Goal: Communication & Community: Answer question/provide support

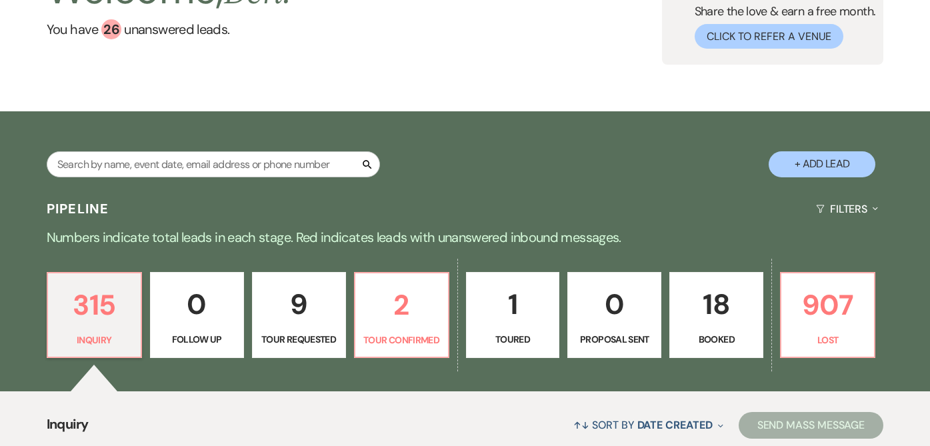
scroll to position [157, 0]
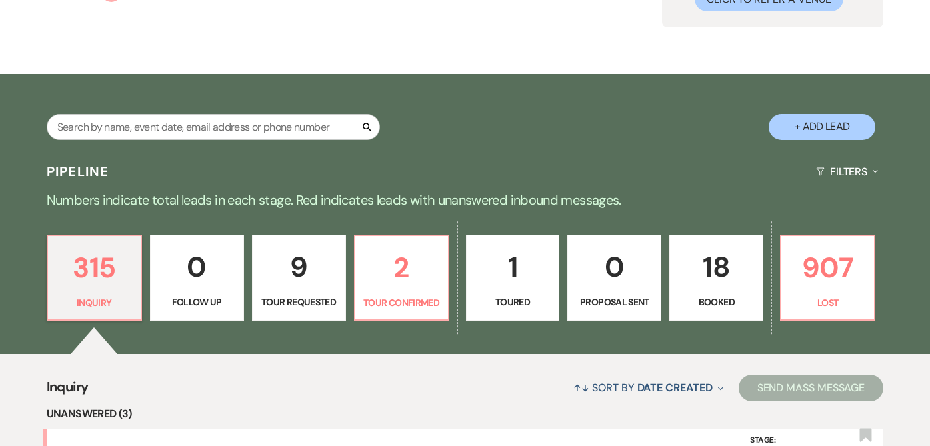
click at [540, 269] on p "1" at bounding box center [513, 267] width 77 height 45
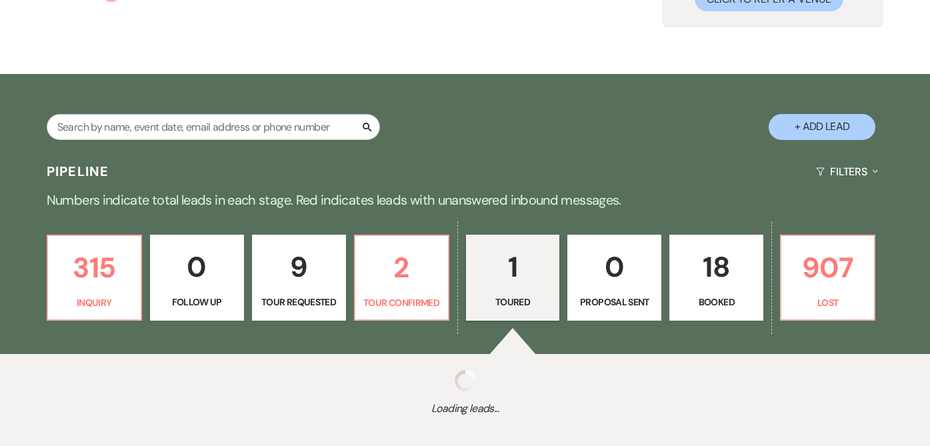
select select "5"
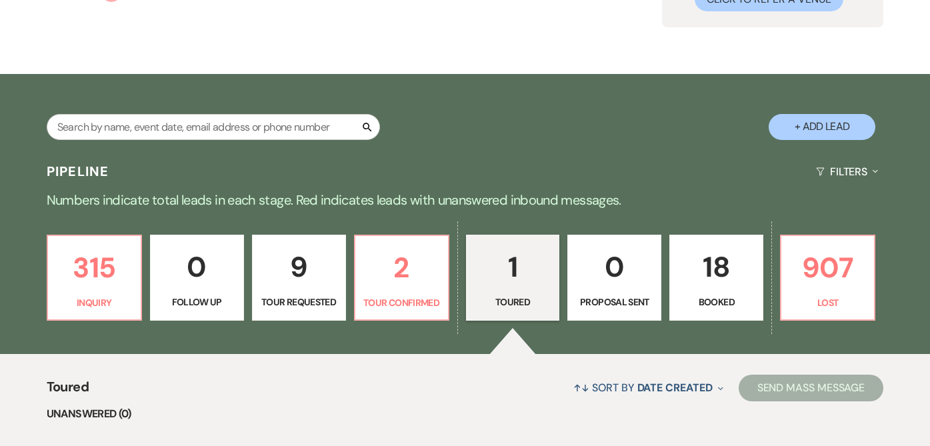
click at [700, 273] on p "18" at bounding box center [716, 267] width 77 height 45
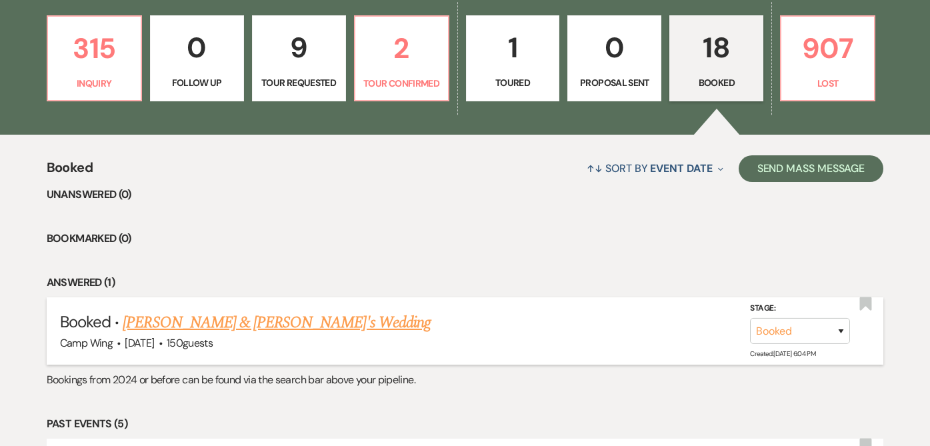
scroll to position [385, 0]
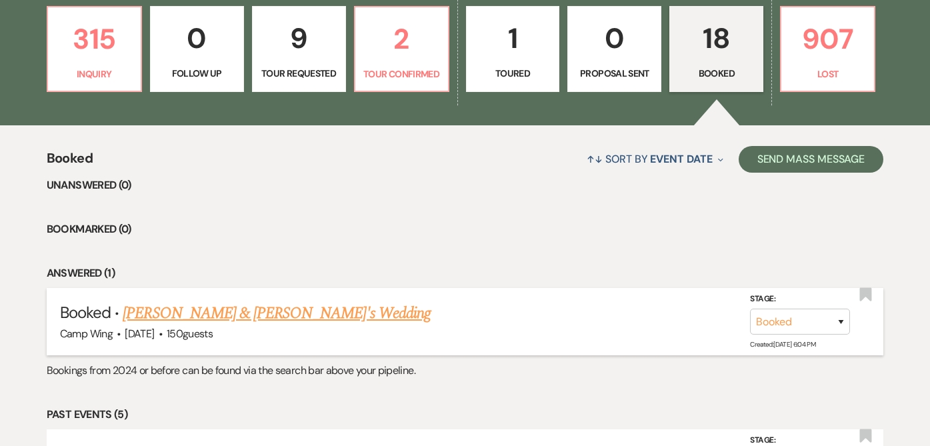
click at [219, 313] on link "[PERSON_NAME] & [PERSON_NAME]'s Wedding" at bounding box center [277, 313] width 308 height 24
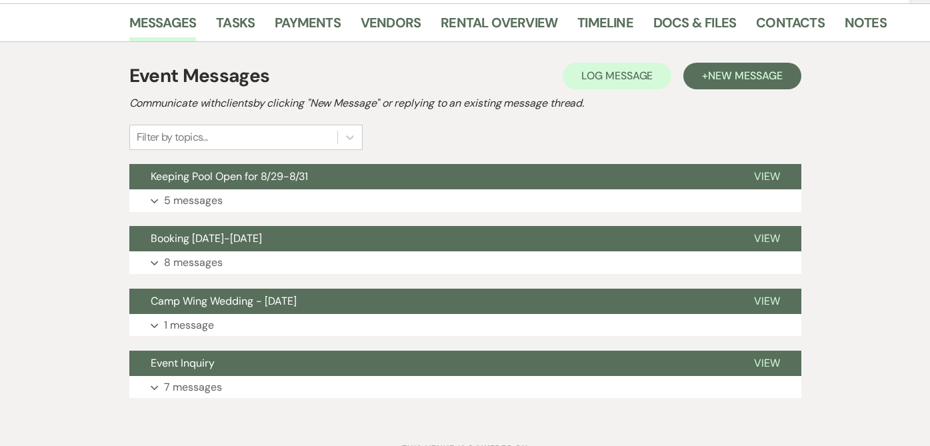
scroll to position [218, 0]
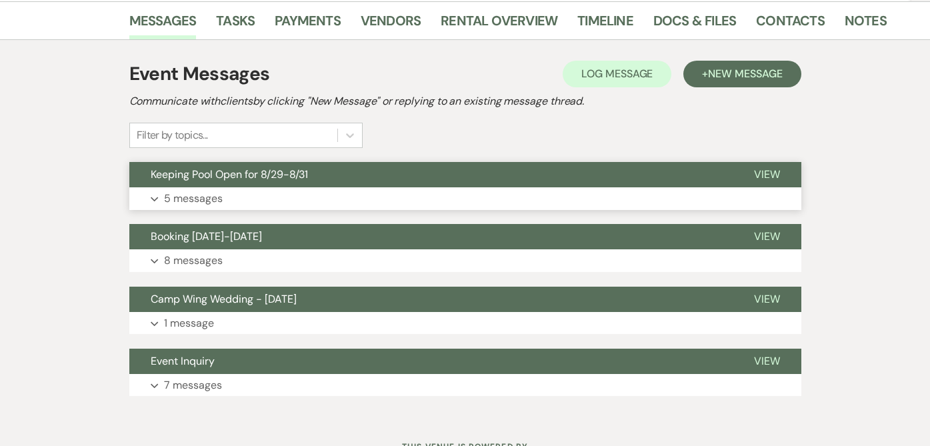
click at [192, 197] on p "5 messages" at bounding box center [193, 198] width 59 height 17
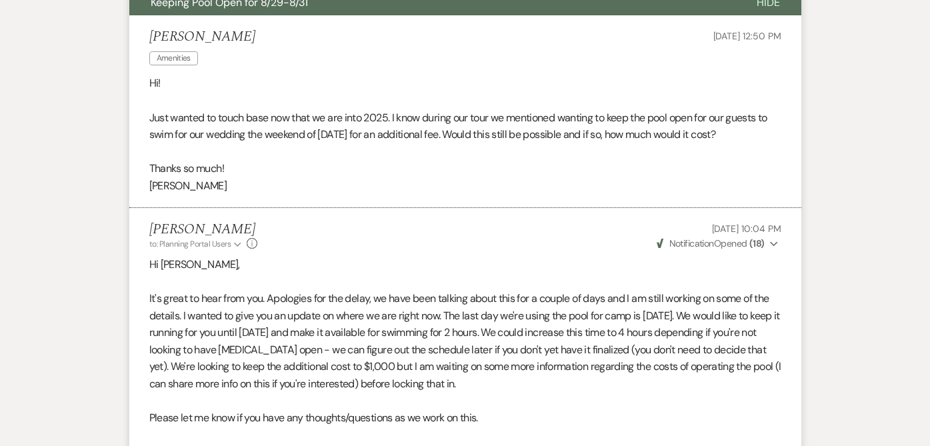
scroll to position [0, 0]
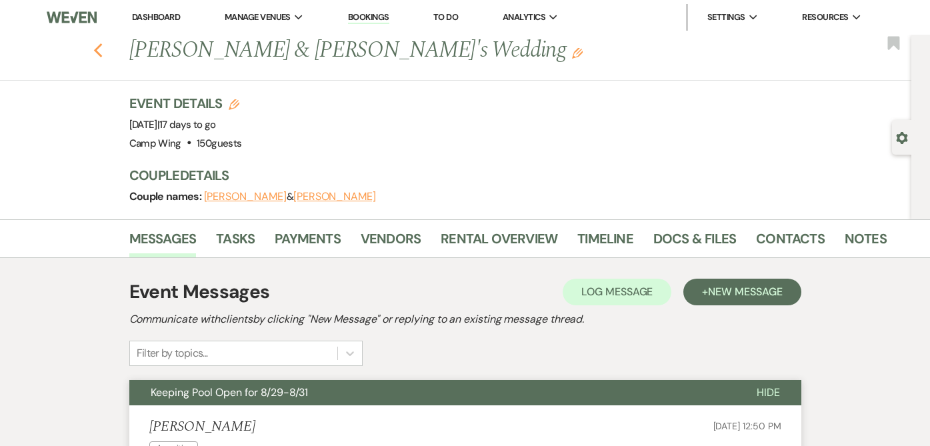
click at [95, 51] on use "button" at bounding box center [97, 50] width 9 height 15
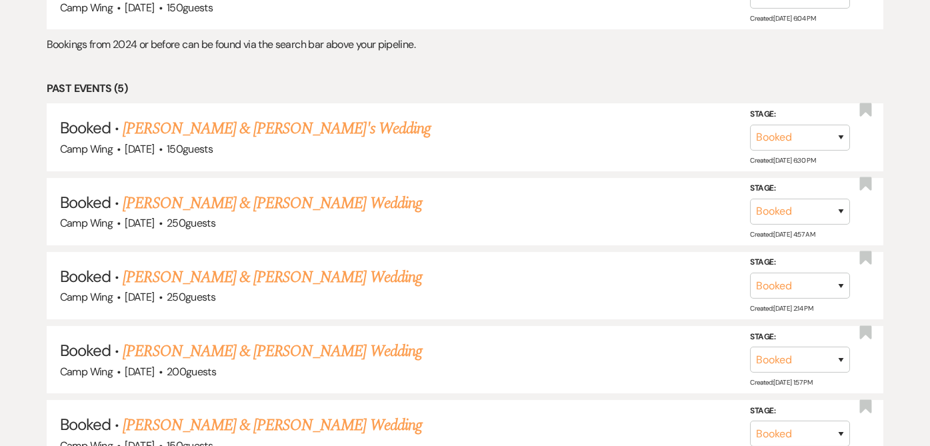
scroll to position [712, 0]
click at [321, 200] on link "[PERSON_NAME] & [PERSON_NAME] Wedding" at bounding box center [272, 203] width 299 height 24
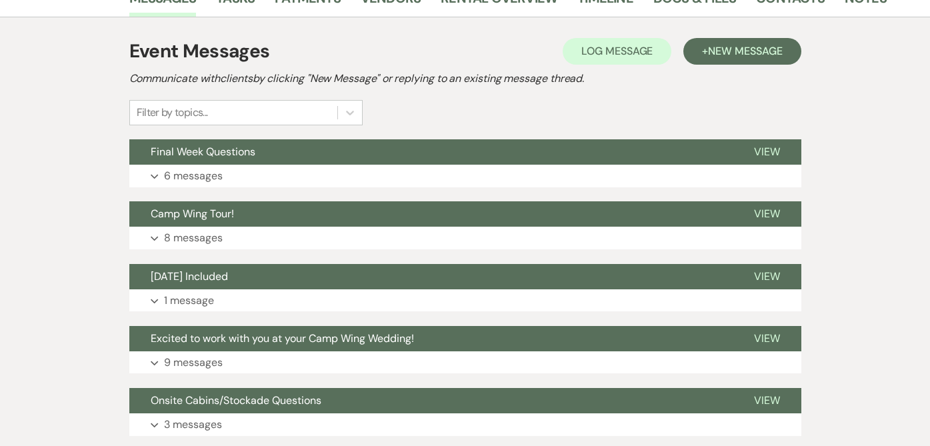
scroll to position [283, 0]
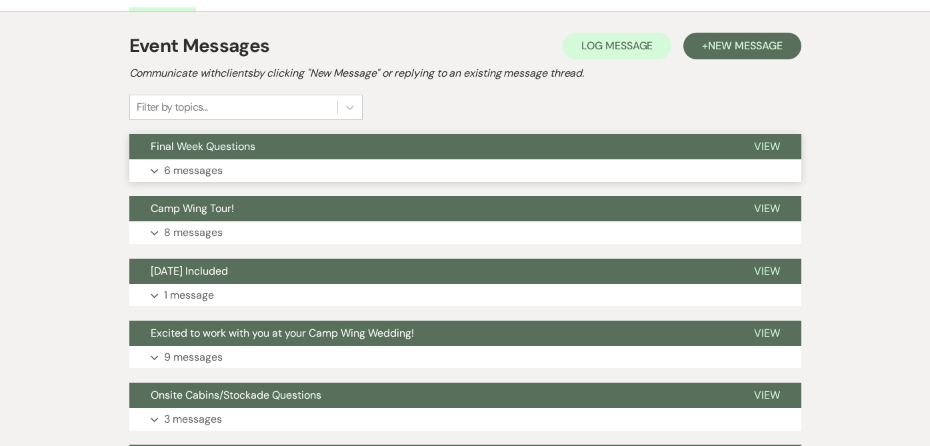
click at [281, 146] on button "Final Week Questions" at bounding box center [431, 146] width 604 height 25
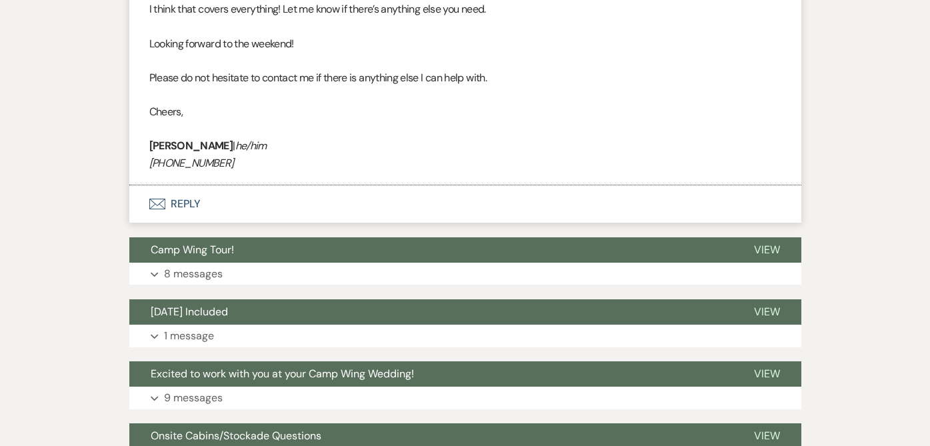
scroll to position [4849, 0]
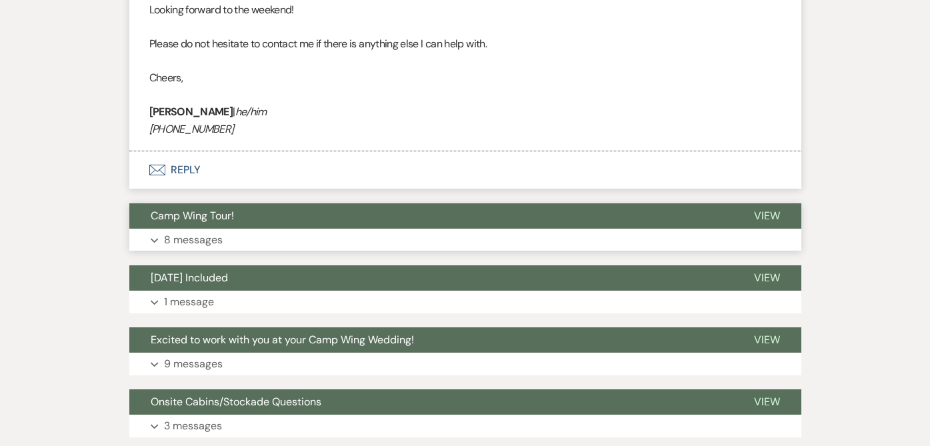
click at [345, 203] on button "Camp Wing Tour!" at bounding box center [431, 215] width 604 height 25
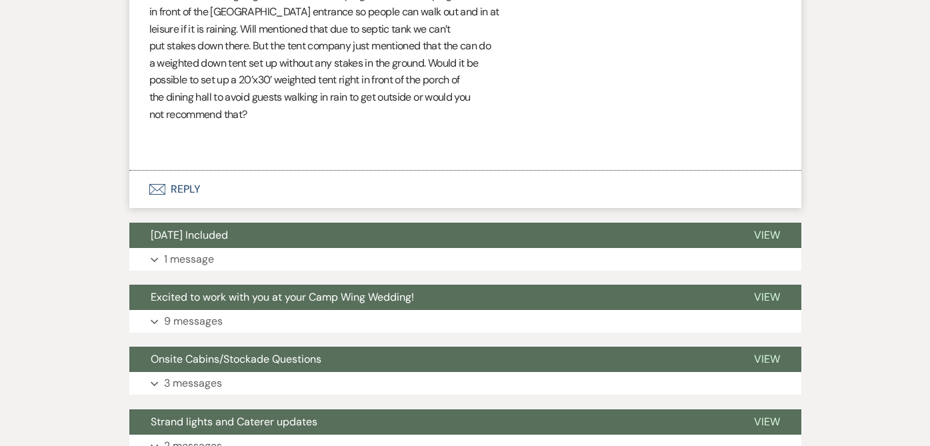
scroll to position [7376, 0]
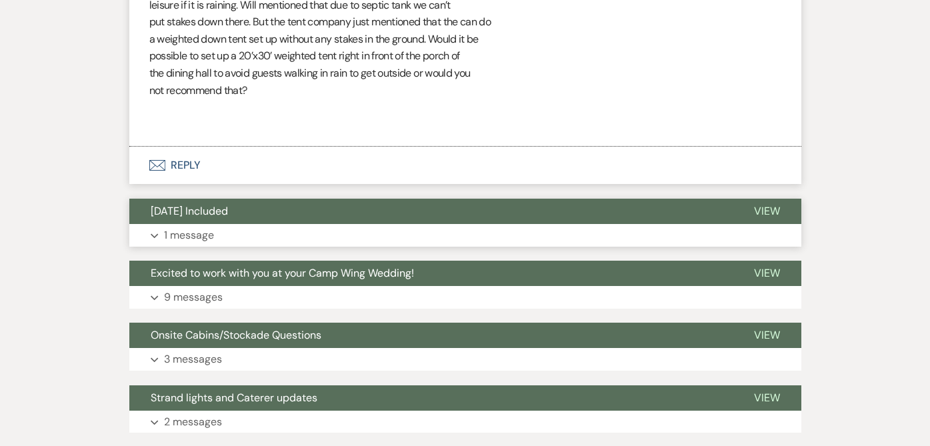
click at [239, 217] on button "[DATE] Included" at bounding box center [431, 211] width 604 height 25
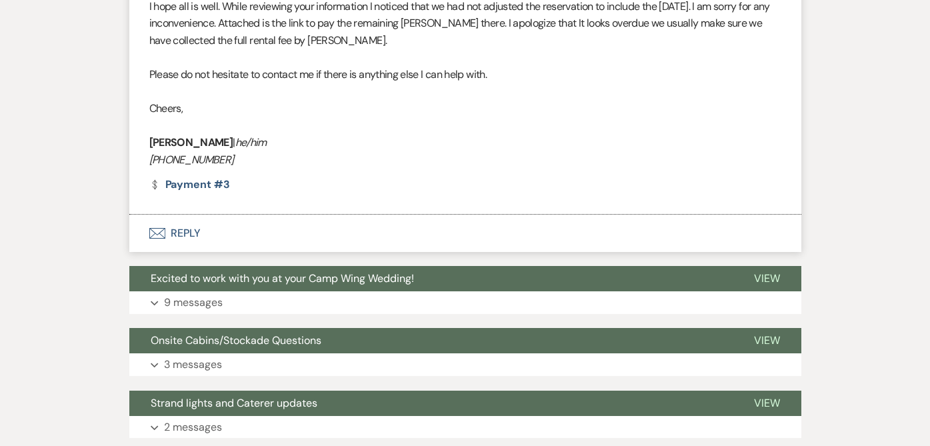
scroll to position [7687, 0]
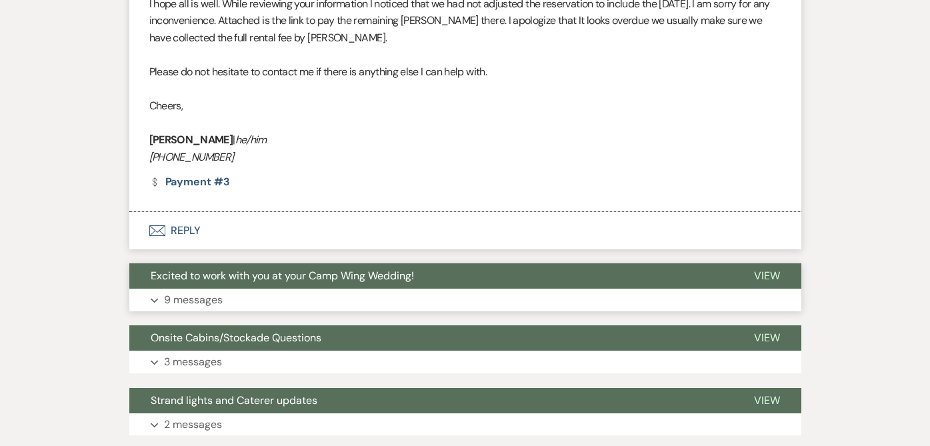
click at [193, 303] on p "9 messages" at bounding box center [193, 299] width 59 height 17
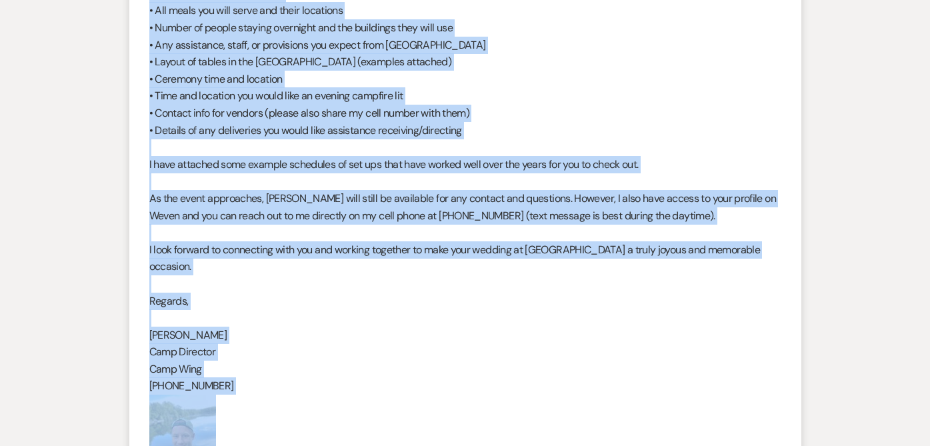
scroll to position [8447, 0]
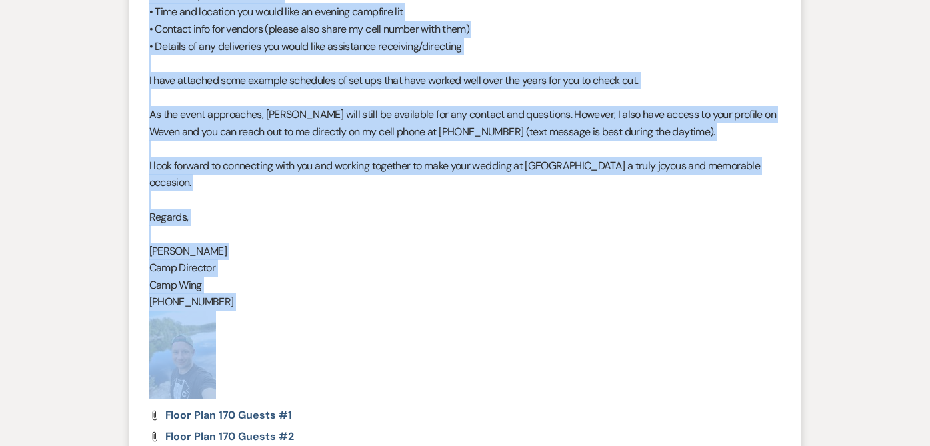
drag, startPoint x: 149, startPoint y: 77, endPoint x: 298, endPoint y: 331, distance: 293.8
copy div "I hope this message finds you well. My name is [PERSON_NAME], and I am delighte…"
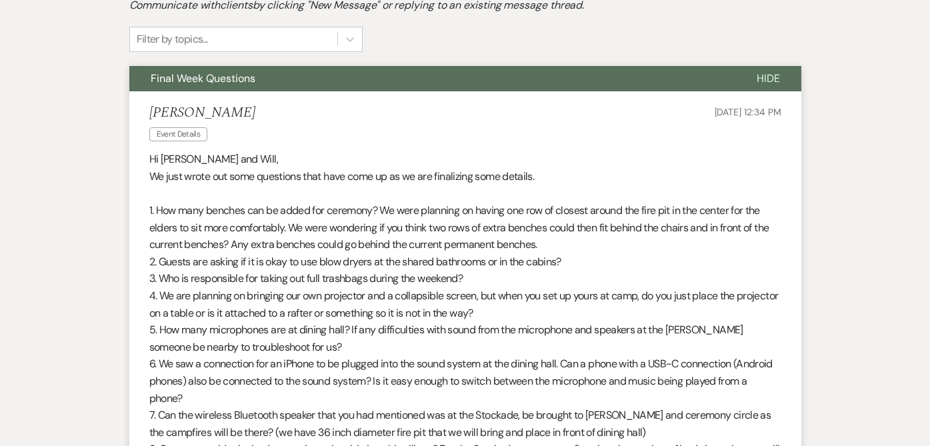
scroll to position [0, 0]
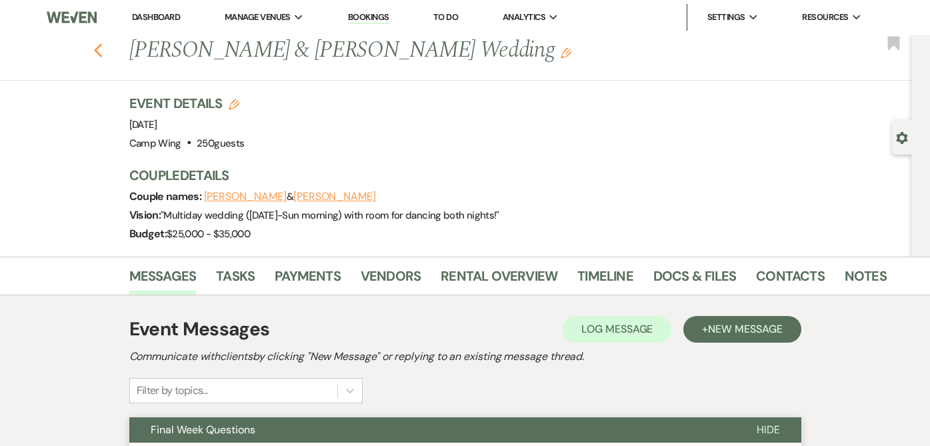
click at [93, 57] on icon "Previous" at bounding box center [98, 51] width 10 height 16
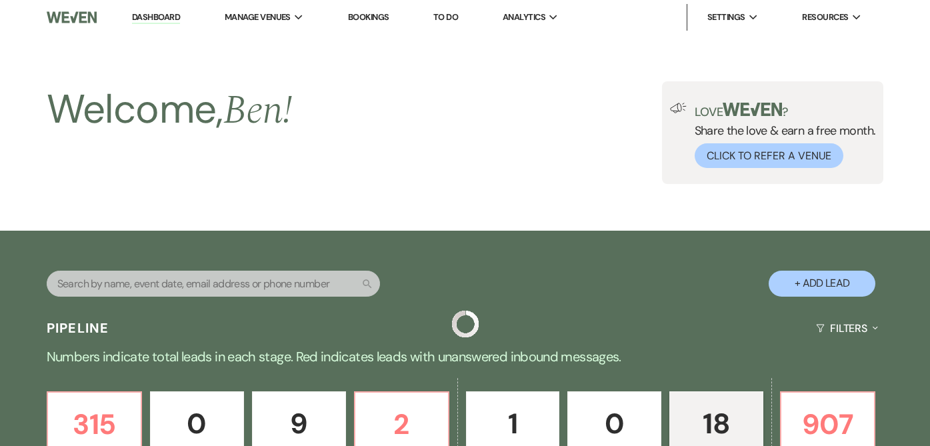
scroll to position [712, 0]
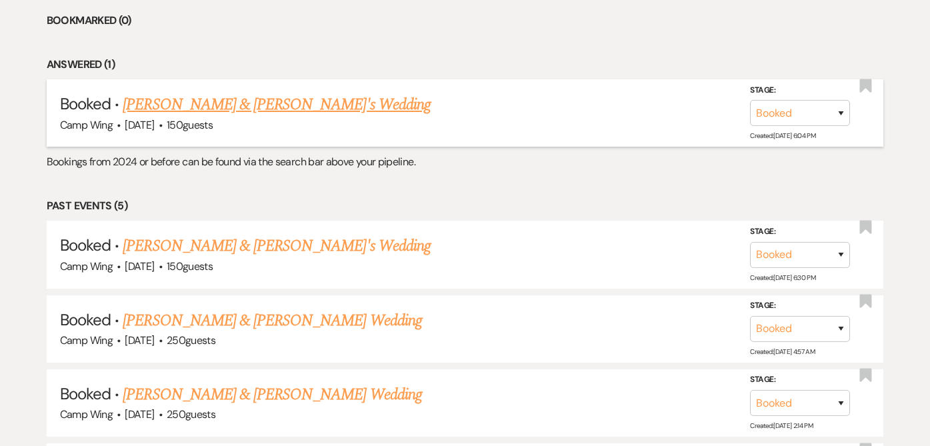
click at [259, 106] on link "[PERSON_NAME] & [PERSON_NAME]'s Wedding" at bounding box center [277, 105] width 308 height 24
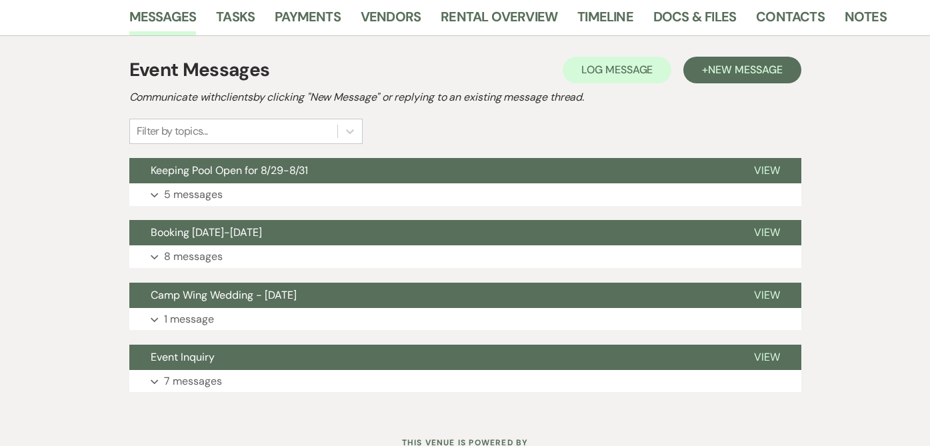
scroll to position [209, 0]
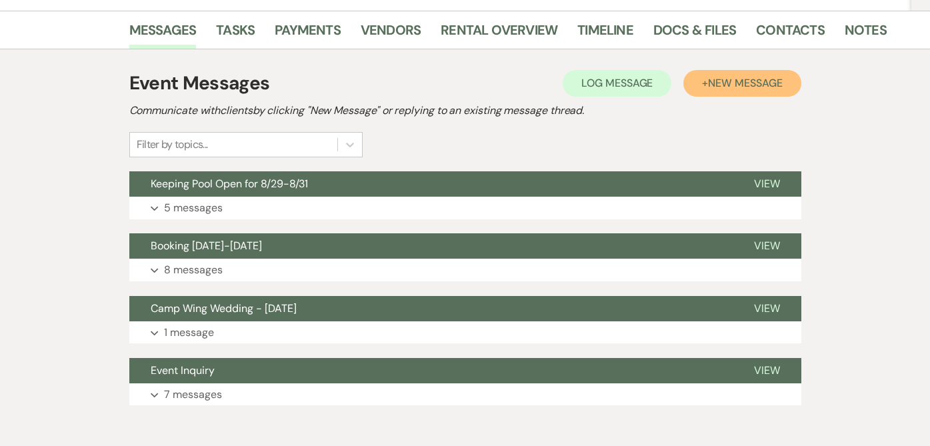
click at [710, 93] on button "+ New Message" at bounding box center [742, 83] width 117 height 27
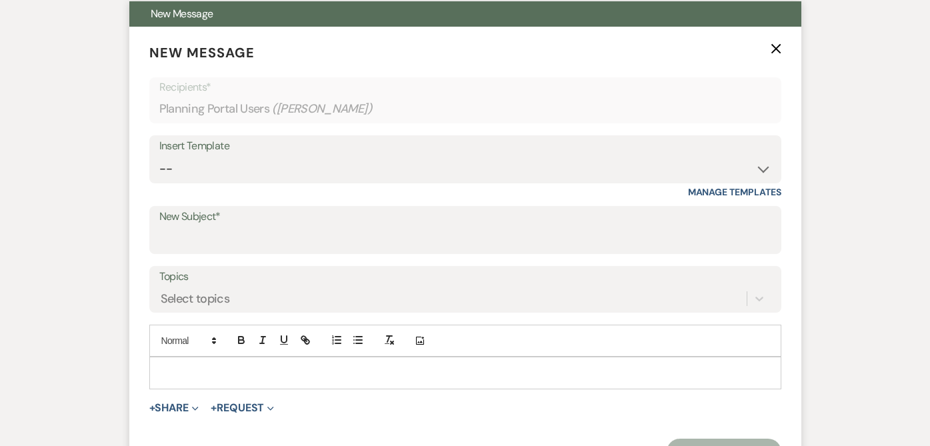
scroll to position [437, 0]
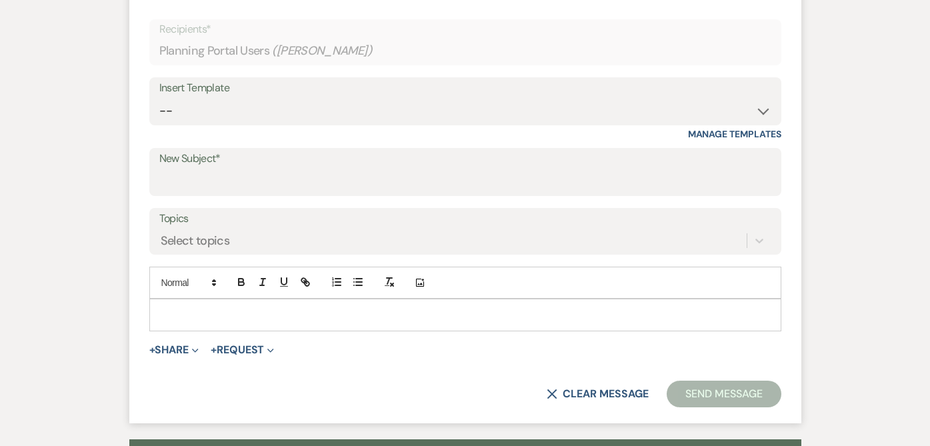
click at [225, 307] on p at bounding box center [465, 314] width 611 height 15
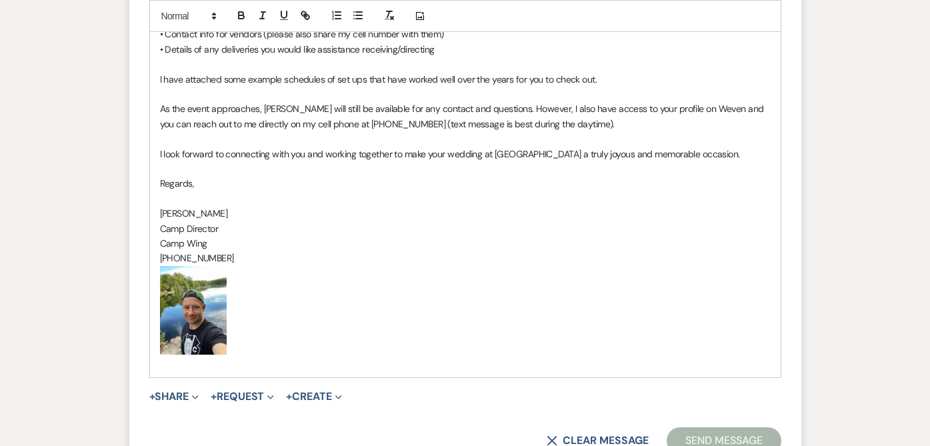
scroll to position [1080, 0]
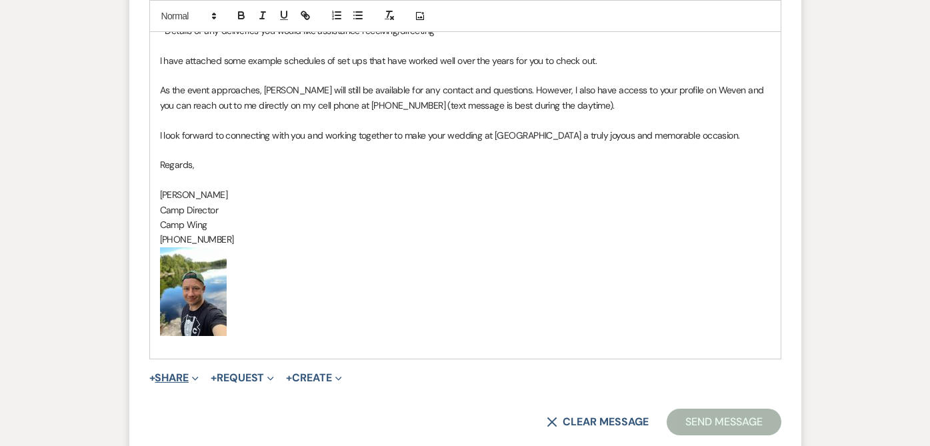
click at [177, 373] on button "+ Share Expand" at bounding box center [174, 378] width 50 height 11
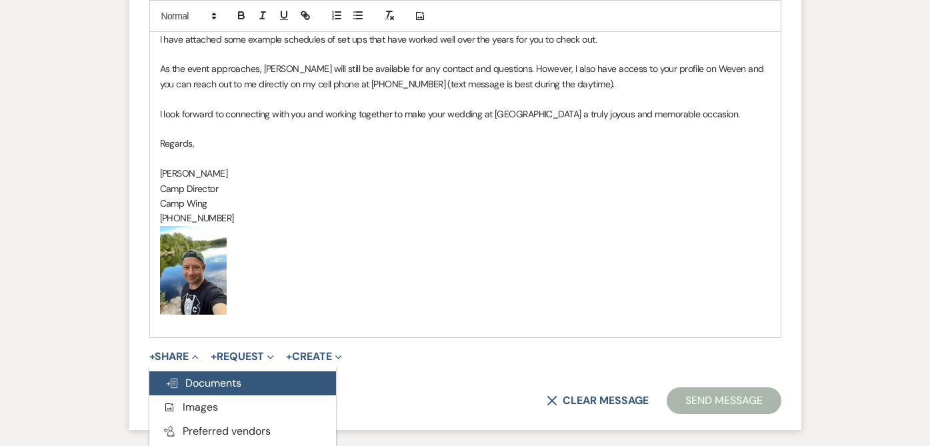
scroll to position [1155, 0]
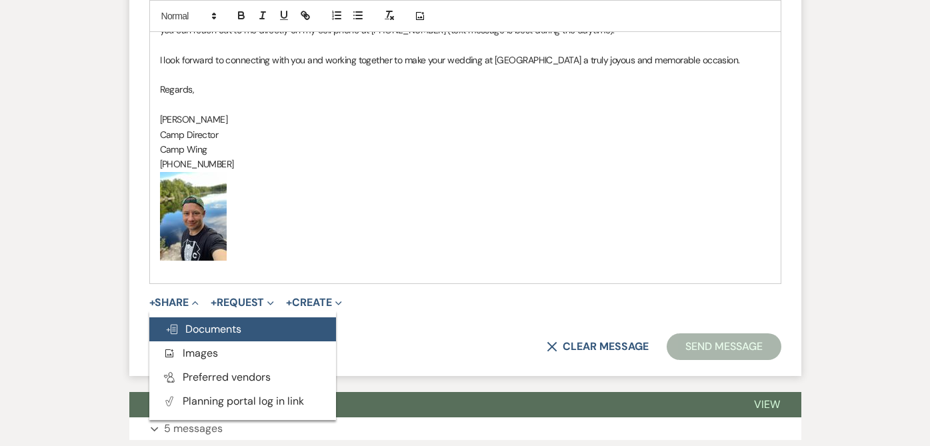
click at [235, 322] on span "Doc Upload Documents" at bounding box center [203, 329] width 76 height 14
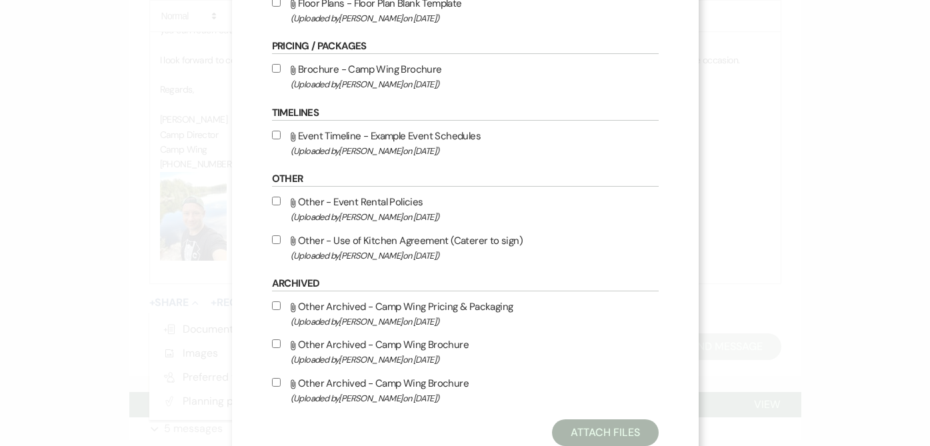
scroll to position [566, 0]
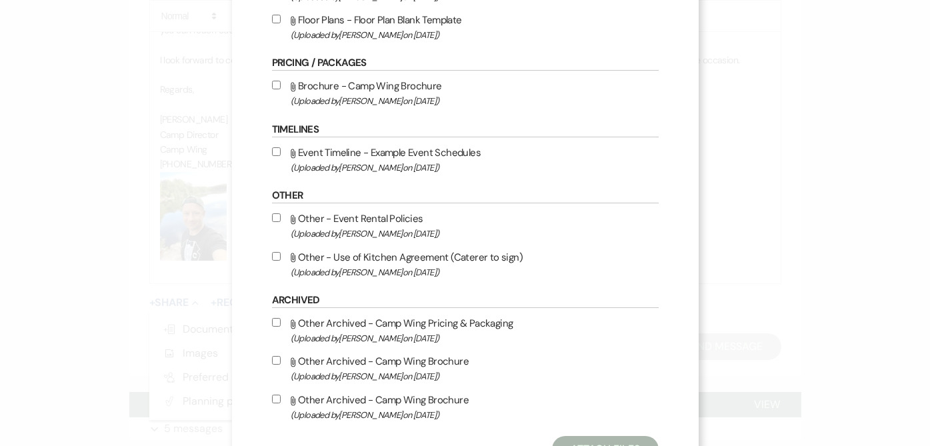
click at [276, 156] on input "Attach File Event Timeline - Example Event Schedules (Uploaded by [PERSON_NAME]…" at bounding box center [276, 151] width 9 height 9
checkbox input "true"
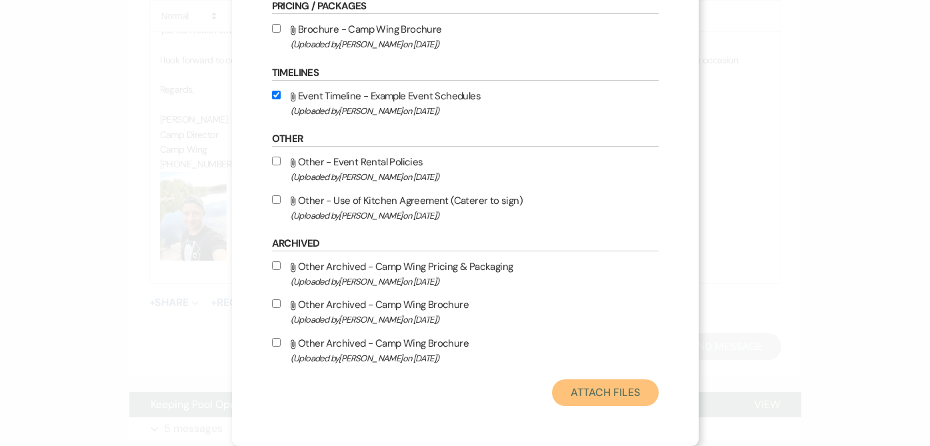
click at [578, 394] on button "Attach Files" at bounding box center [605, 392] width 106 height 27
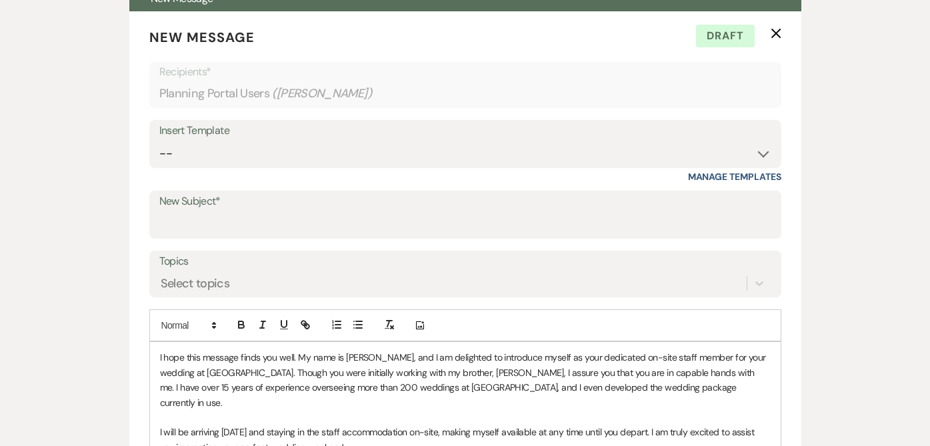
scroll to position [391, 0]
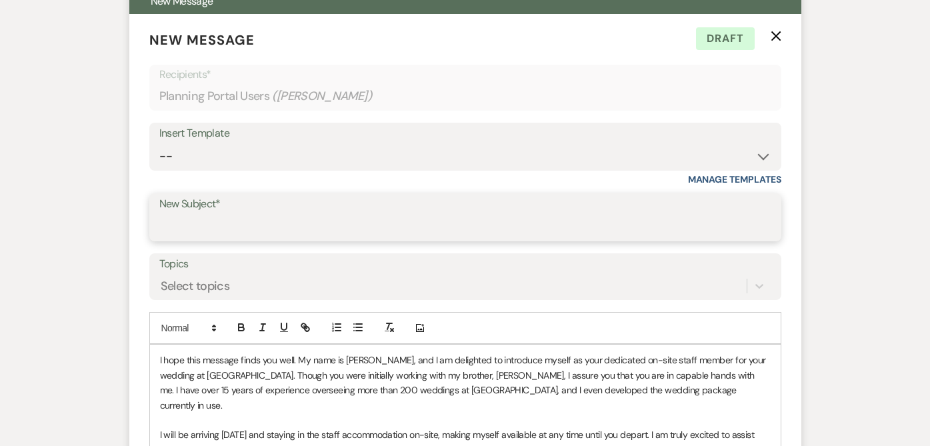
click at [195, 225] on input "New Subject*" at bounding box center [465, 227] width 612 height 26
paste input "Excited to Support Your Wedding at [GEOGRAPHIC_DATA]"
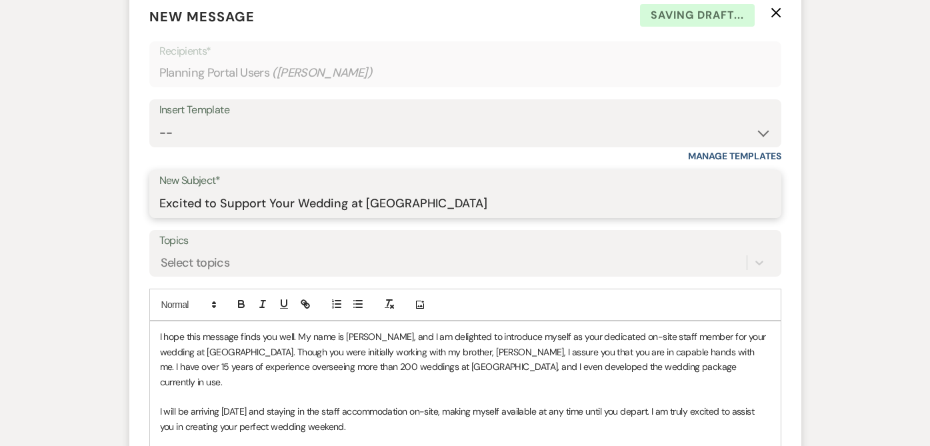
scroll to position [453, 0]
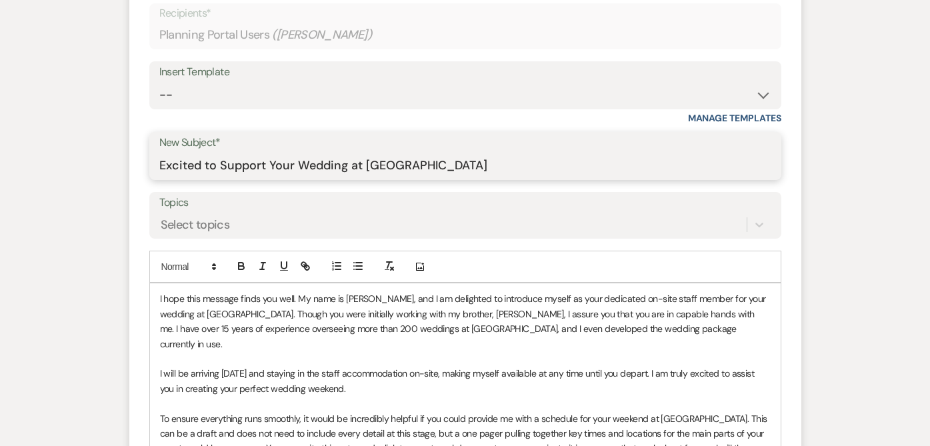
type input "Excited to Support Your Wedding at [GEOGRAPHIC_DATA]"
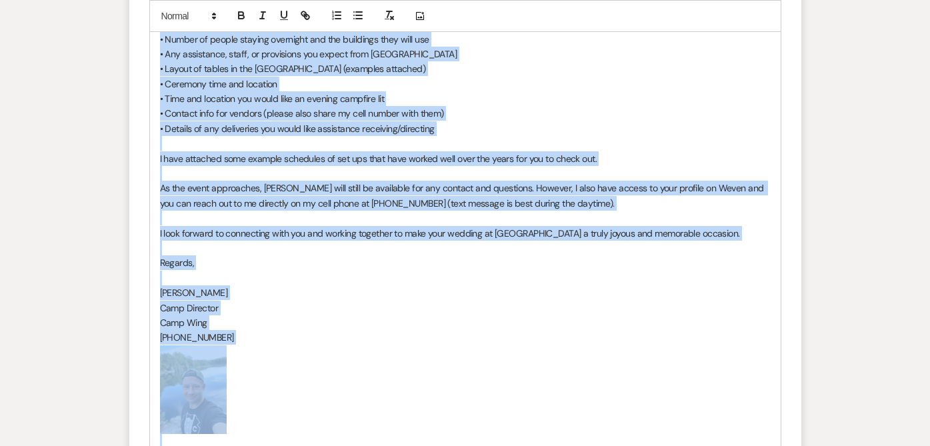
scroll to position [988, 0]
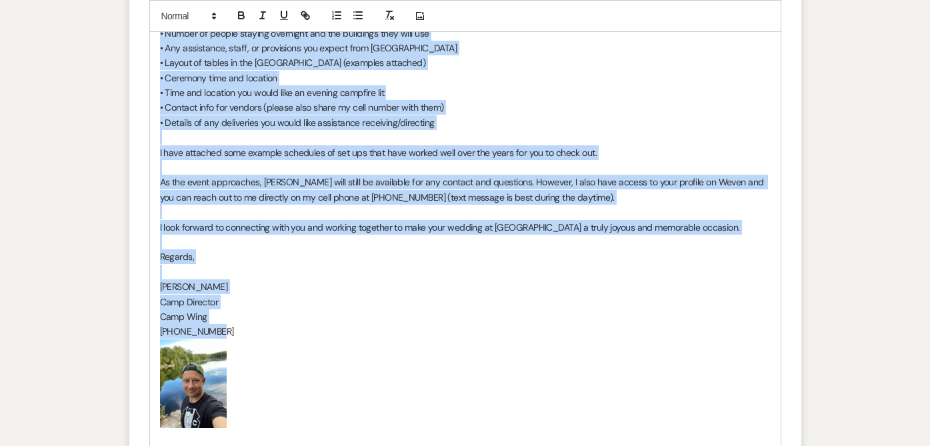
drag, startPoint x: 160, startPoint y: 152, endPoint x: 292, endPoint y: 312, distance: 207.5
click at [292, 312] on div "I hope this message finds you well. My name is [PERSON_NAME], and I am delighte…" at bounding box center [465, 100] width 631 height 702
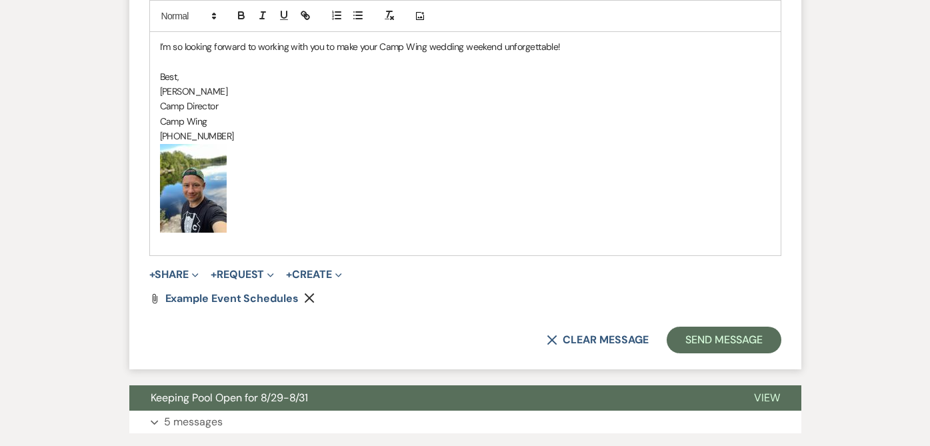
scroll to position [1140, 0]
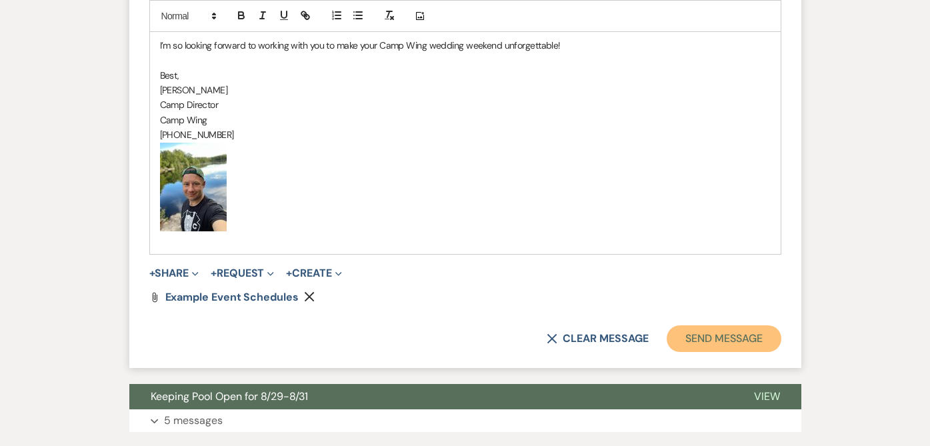
click at [684, 327] on button "Send Message" at bounding box center [724, 338] width 114 height 27
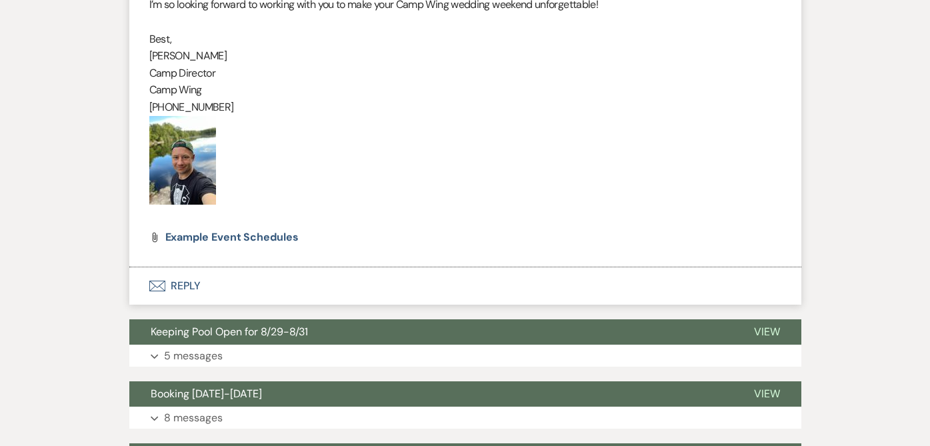
scroll to position [1064, 0]
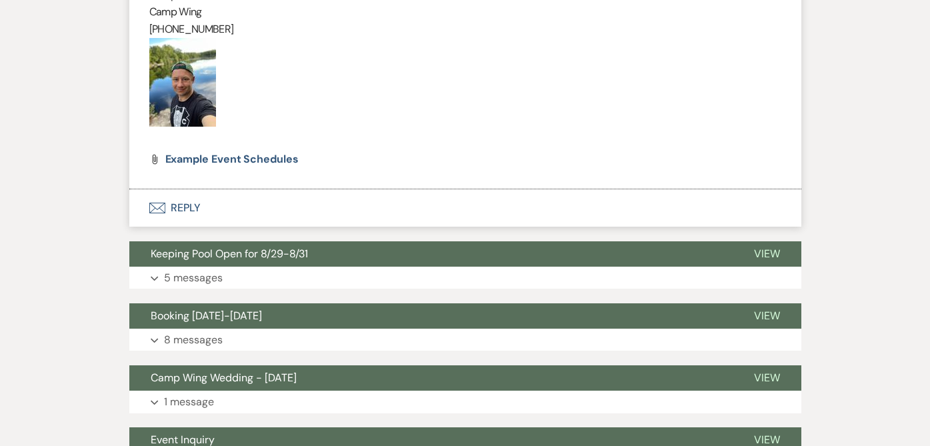
click at [182, 207] on button "Envelope Reply" at bounding box center [465, 207] width 672 height 37
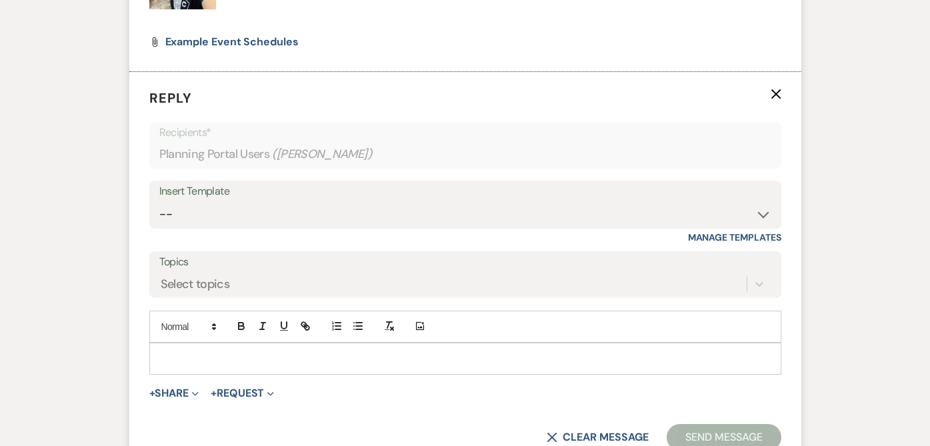
scroll to position [1228, 0]
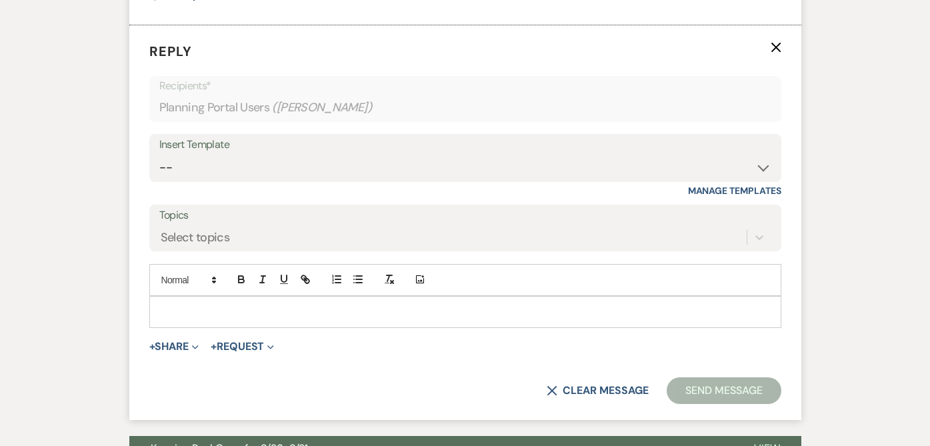
click at [247, 311] on p at bounding box center [465, 312] width 611 height 15
click at [231, 160] on select "-- Tour Request Response (Specific) Wedding Confirmation (Attach Agreement) TOU…" at bounding box center [465, 168] width 612 height 26
select select "4035"
click at [159, 155] on select "-- Tour Request Response (Specific) Wedding Confirmation (Attach Agreement) TOU…" at bounding box center [465, 168] width 612 height 26
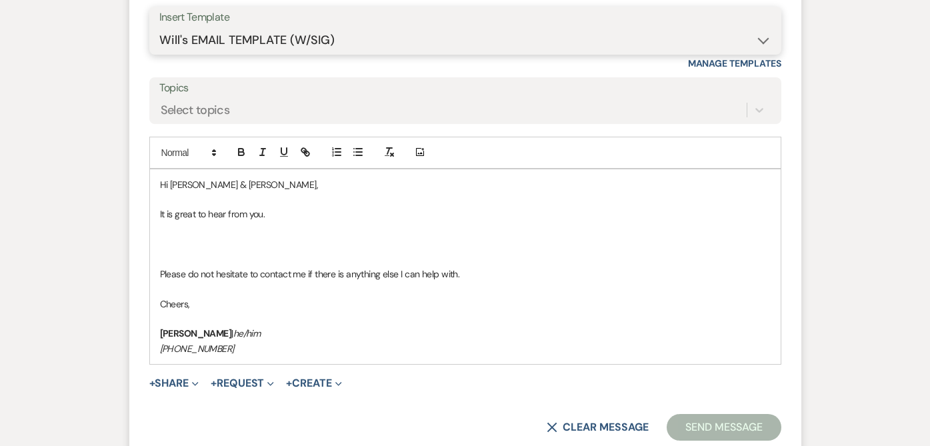
scroll to position [1371, 0]
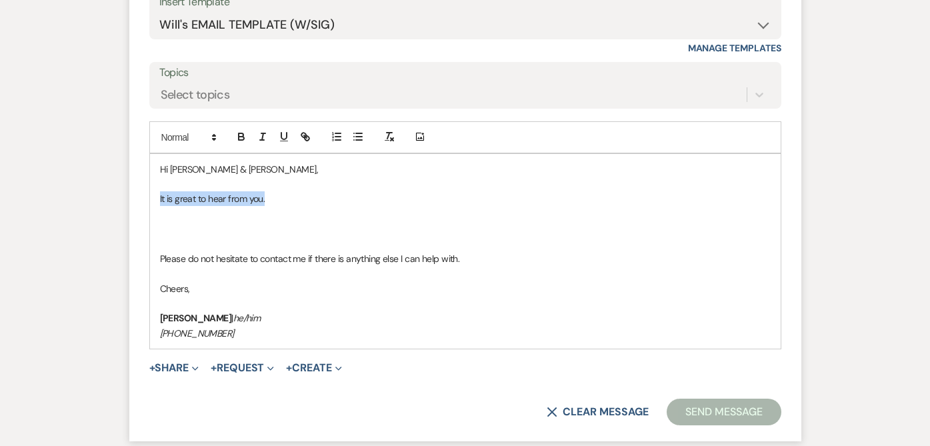
drag, startPoint x: 273, startPoint y: 197, endPoint x: 149, endPoint y: 199, distance: 124.1
click at [150, 199] on div "Hi [PERSON_NAME] & [PERSON_NAME], It is great to hear from you. Please do not h…" at bounding box center [465, 251] width 631 height 195
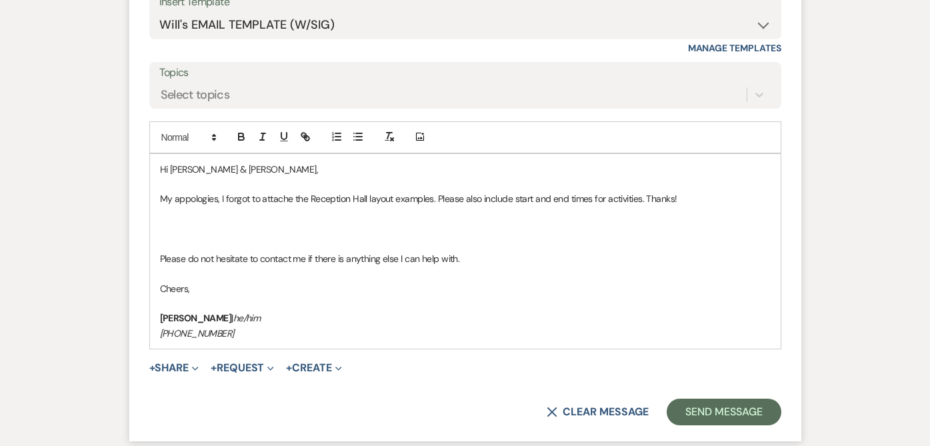
click at [173, 234] on p at bounding box center [465, 228] width 611 height 15
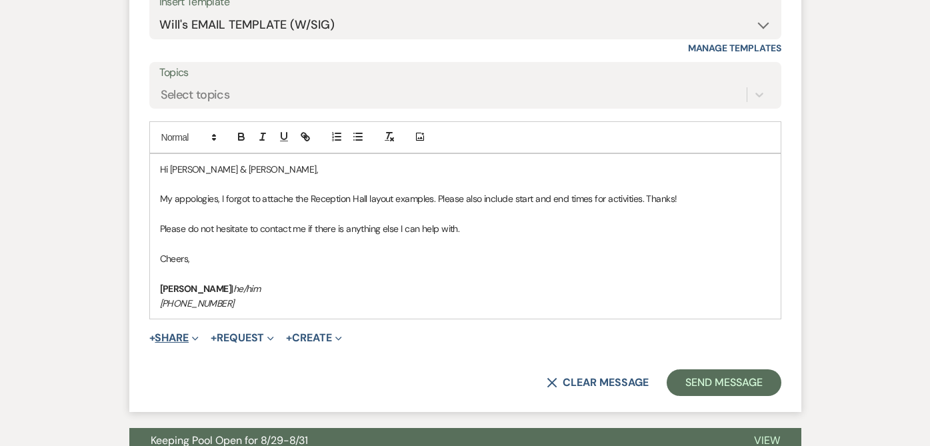
click at [165, 337] on button "+ Share Expand" at bounding box center [174, 338] width 50 height 11
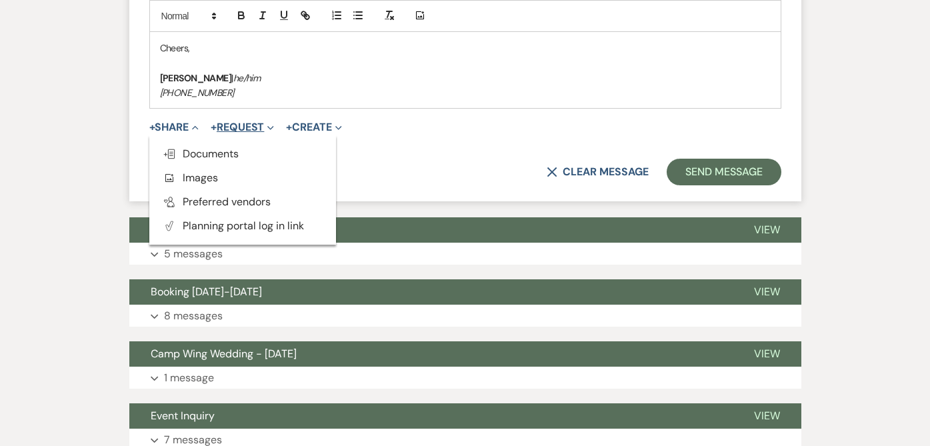
scroll to position [1584, 0]
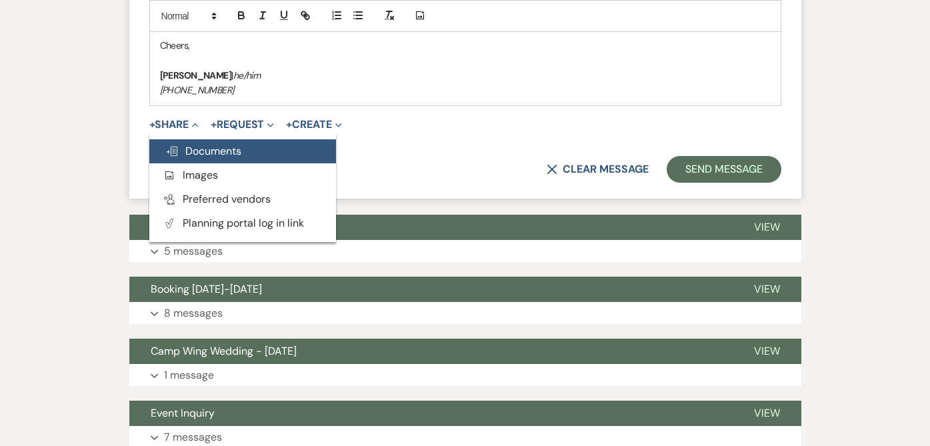
click at [209, 153] on span "Doc Upload Documents" at bounding box center [203, 151] width 76 height 14
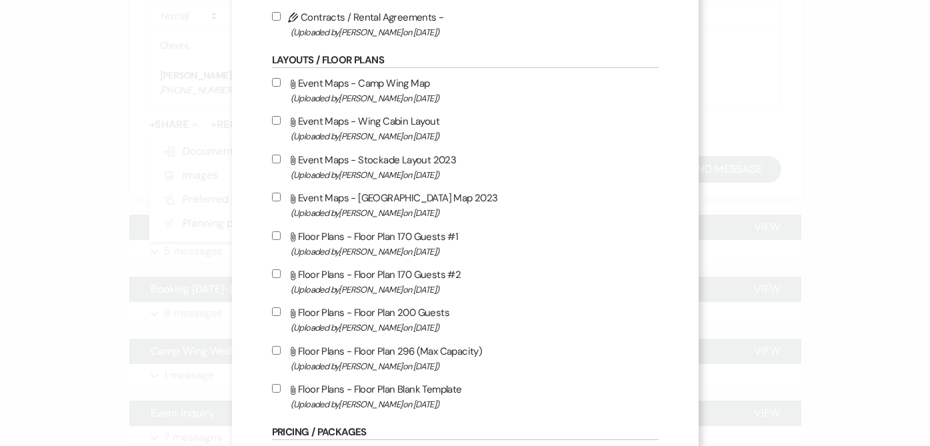
scroll to position [224, 0]
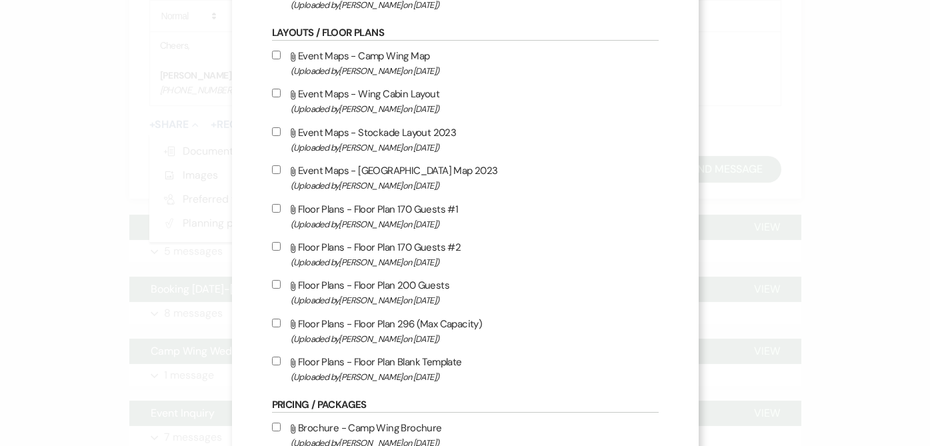
click at [91, 183] on div "X Attach Files Library Files Event Documents Upload File Invoice / Rental Agree…" at bounding box center [465, 223] width 930 height 446
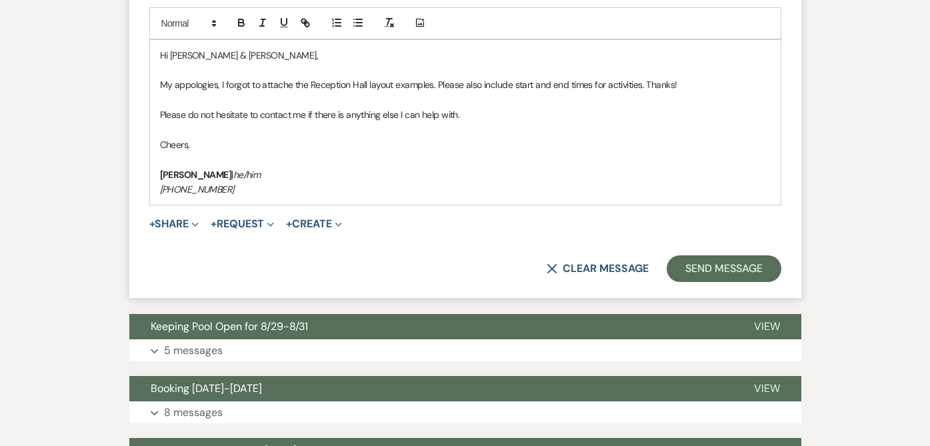
scroll to position [1495, 0]
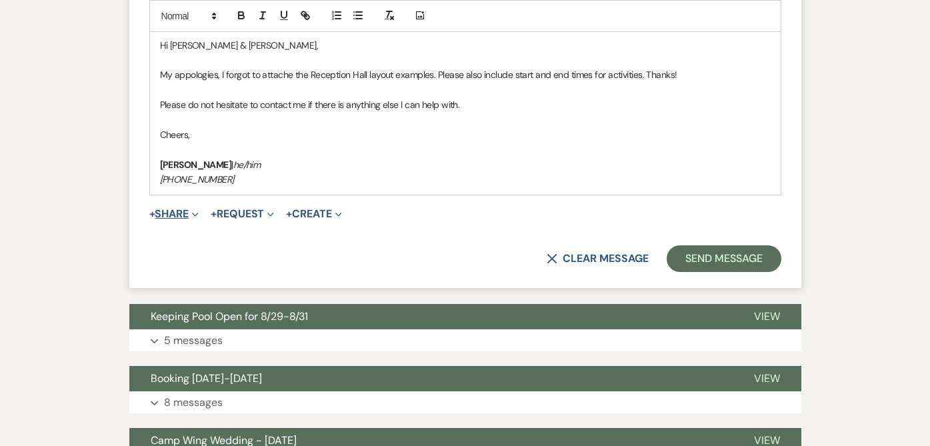
click at [177, 219] on button "+ Share Expand" at bounding box center [174, 214] width 50 height 11
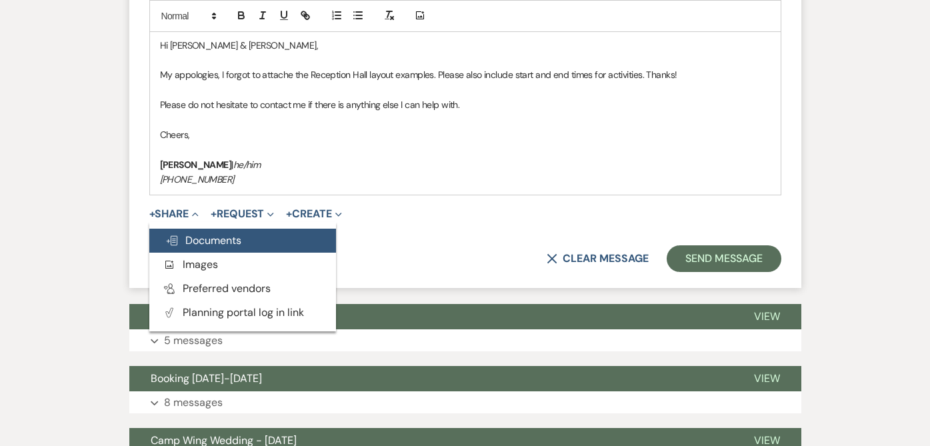
click at [226, 238] on span "Doc Upload Documents" at bounding box center [203, 240] width 76 height 14
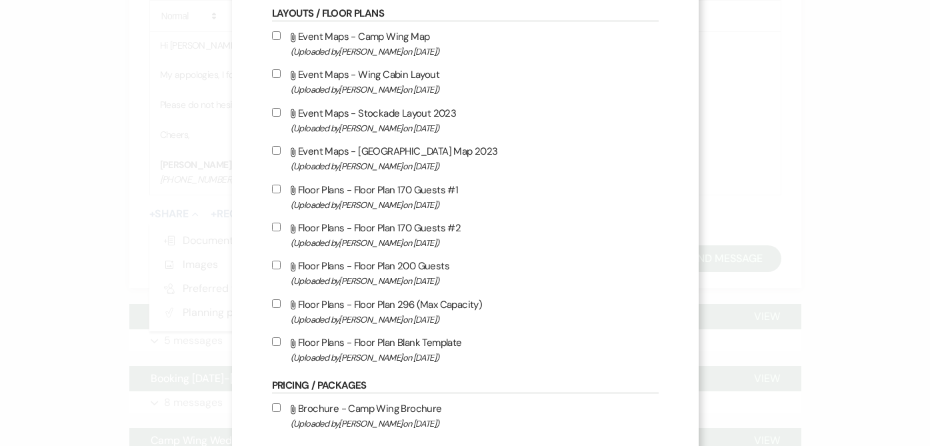
scroll to position [242, 0]
click at [275, 190] on input "Attach File Floor Plans - Floor Plan 170 Guests #1 (Uploaded by [PERSON_NAME] o…" at bounding box center [276, 190] width 9 height 9
checkbox input "true"
click at [275, 229] on input "Attach File Floor Plans - Floor Plan 170 Guests #2 (Uploaded by [PERSON_NAME] o…" at bounding box center [276, 228] width 9 height 9
checkbox input "true"
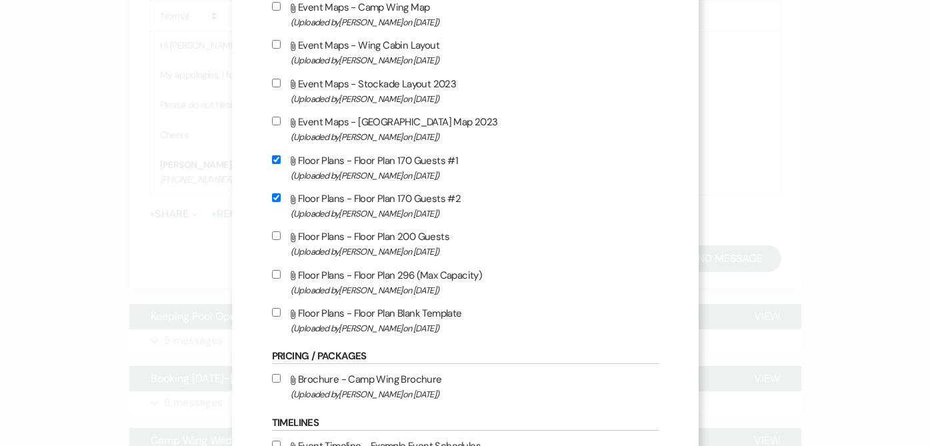
scroll to position [629, 0]
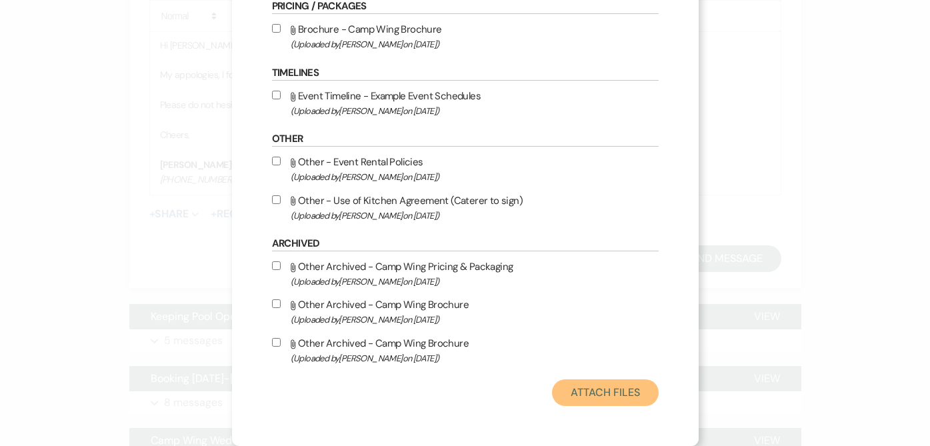
click at [579, 389] on button "Attach Files" at bounding box center [605, 392] width 106 height 27
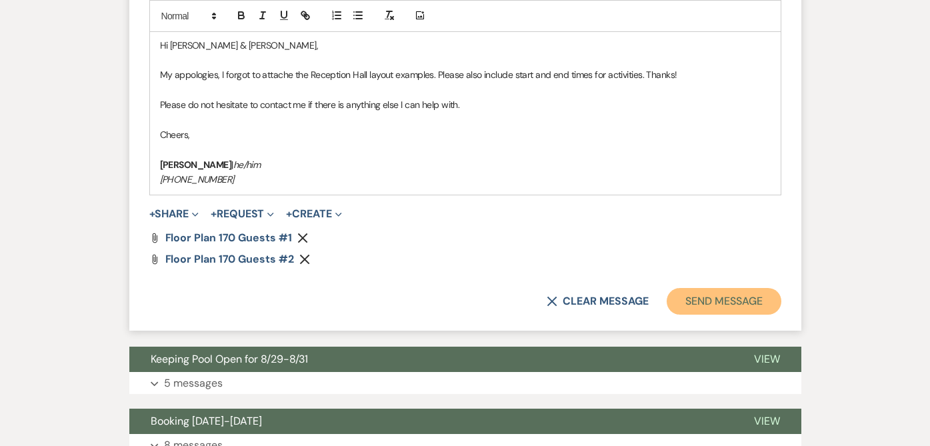
click at [716, 303] on button "Send Message" at bounding box center [724, 301] width 114 height 27
